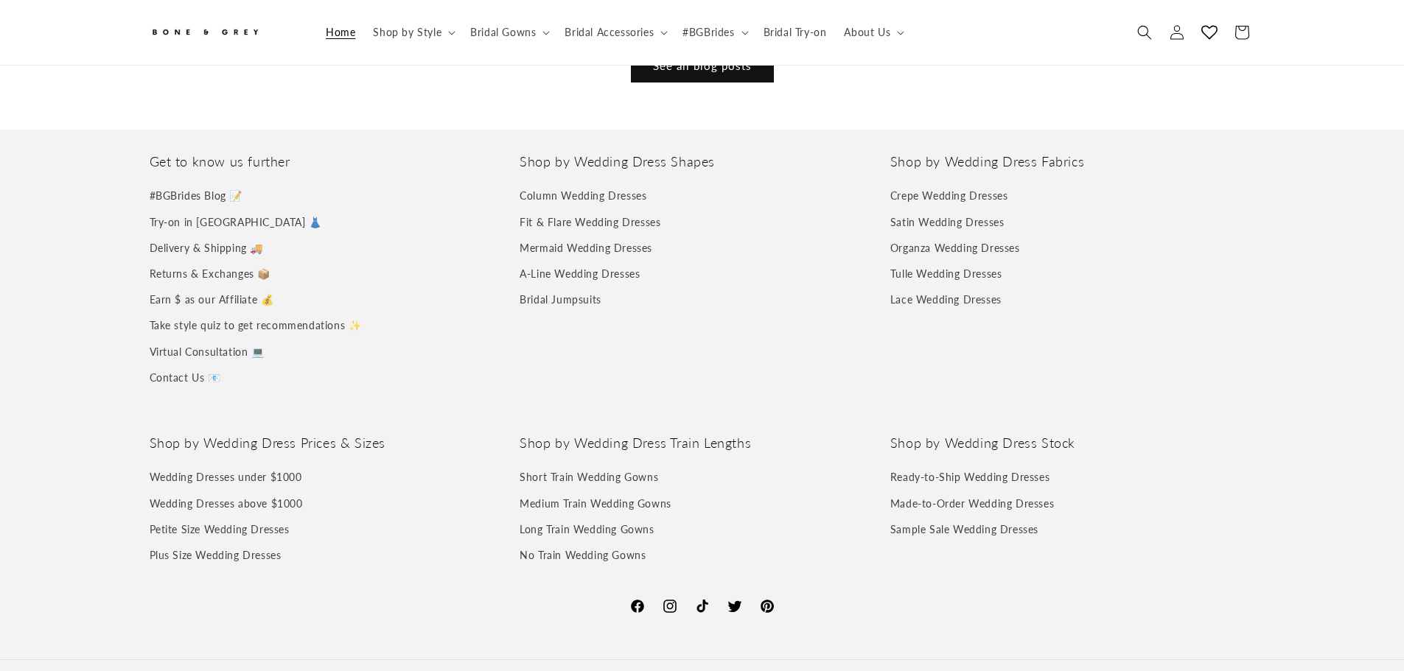
scroll to position [0, 2807]
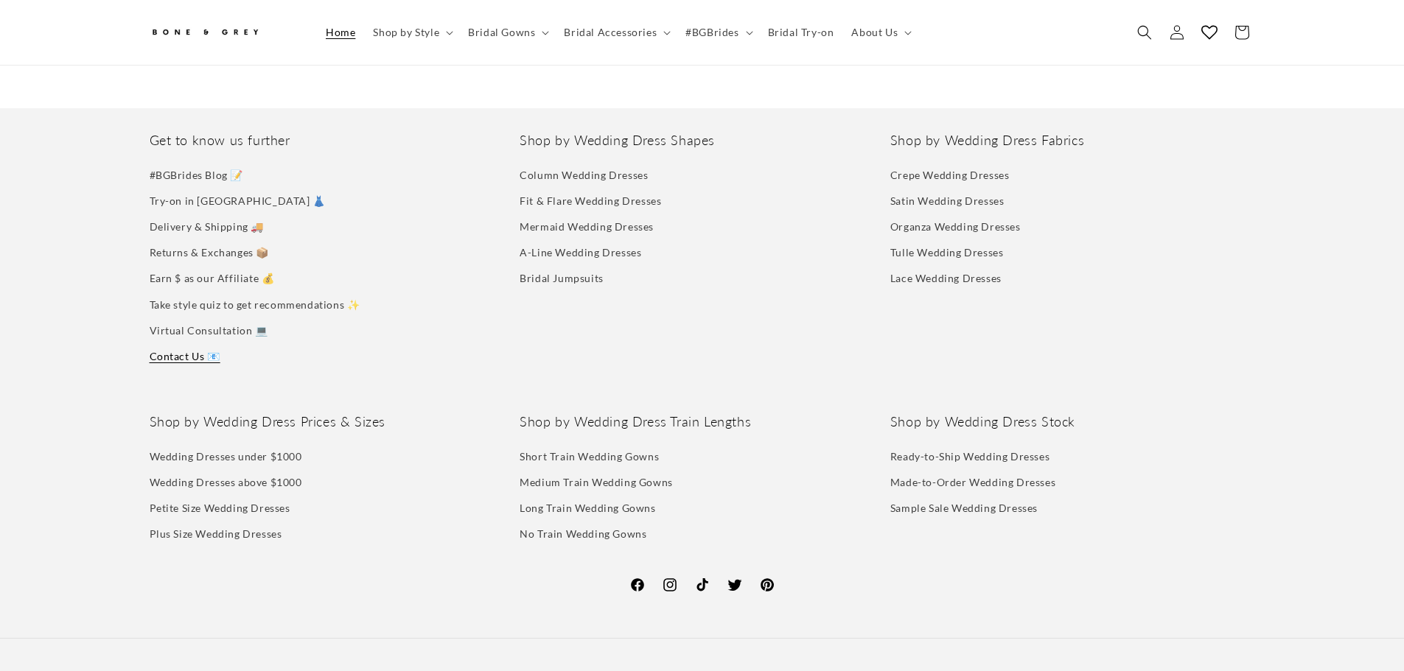
click at [188, 343] on link "Contact Us 📧" at bounding box center [185, 356] width 71 height 26
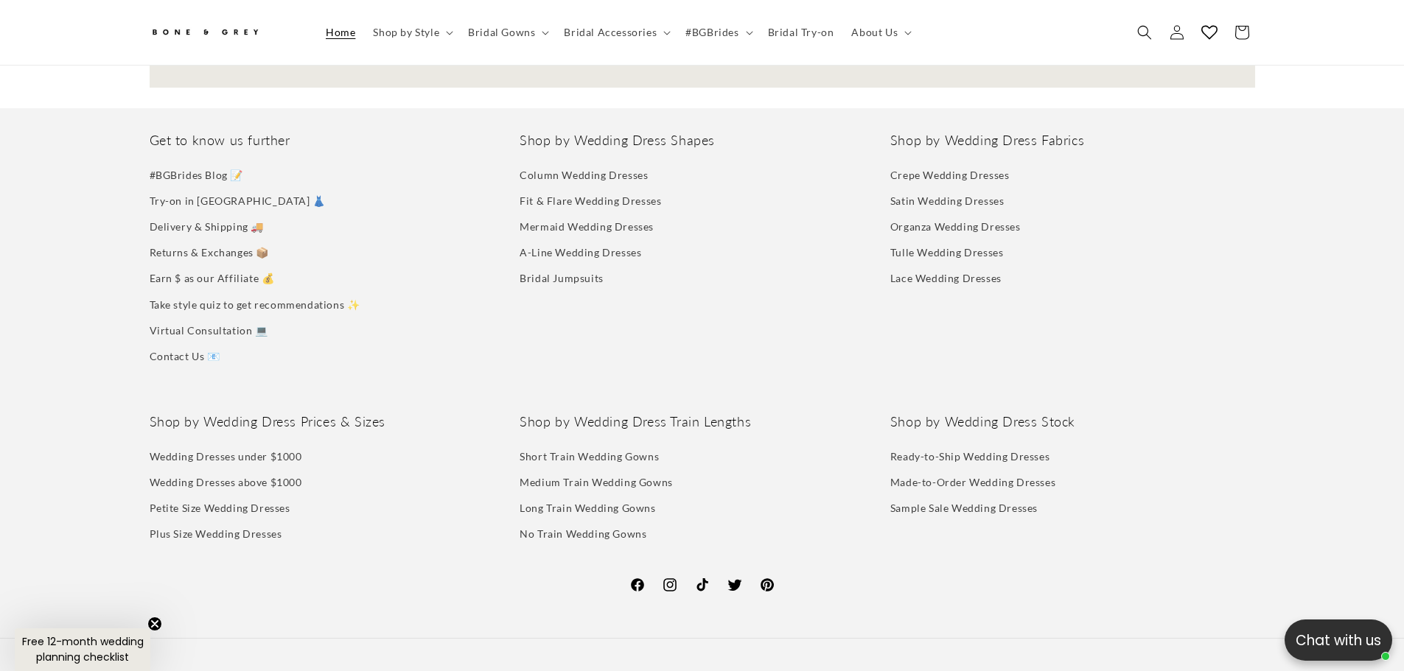
scroll to position [0, 0]
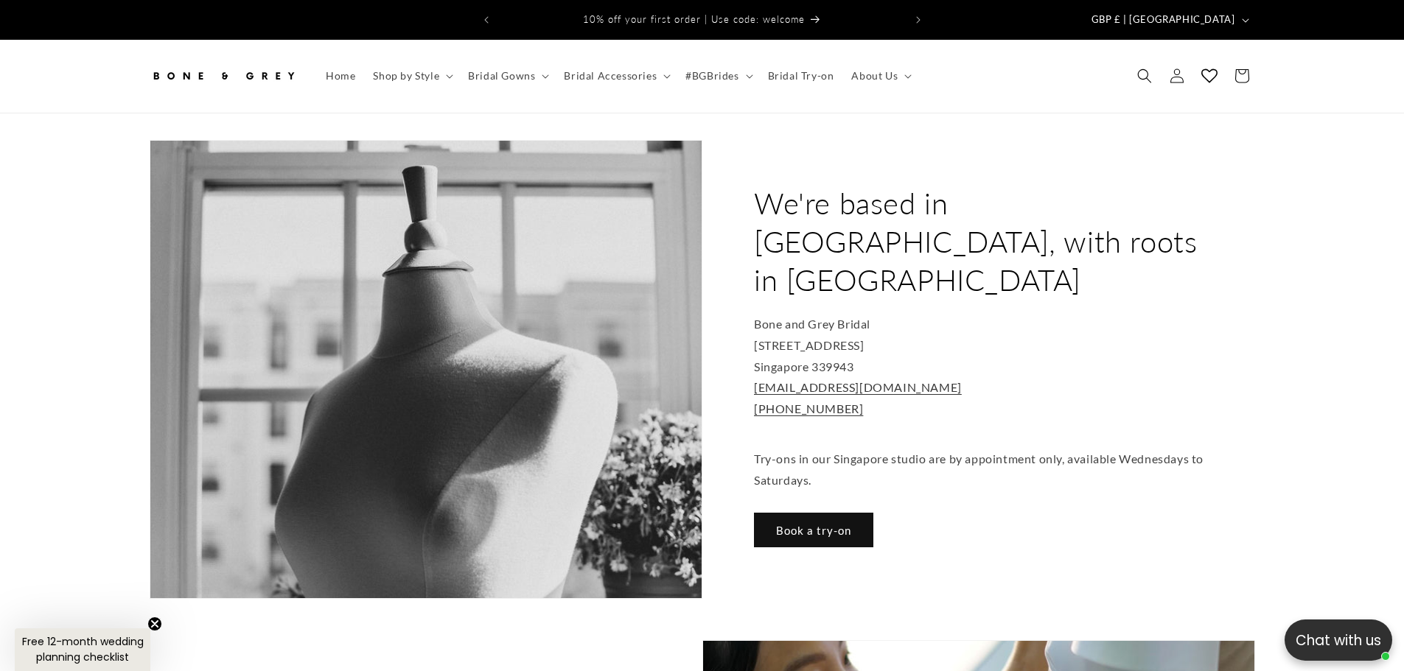
click at [978, 63] on header "Home Shop by Style Shop by Style Vows in Motion By Style" at bounding box center [702, 76] width 1179 height 73
